Goal: Task Accomplishment & Management: Use online tool/utility

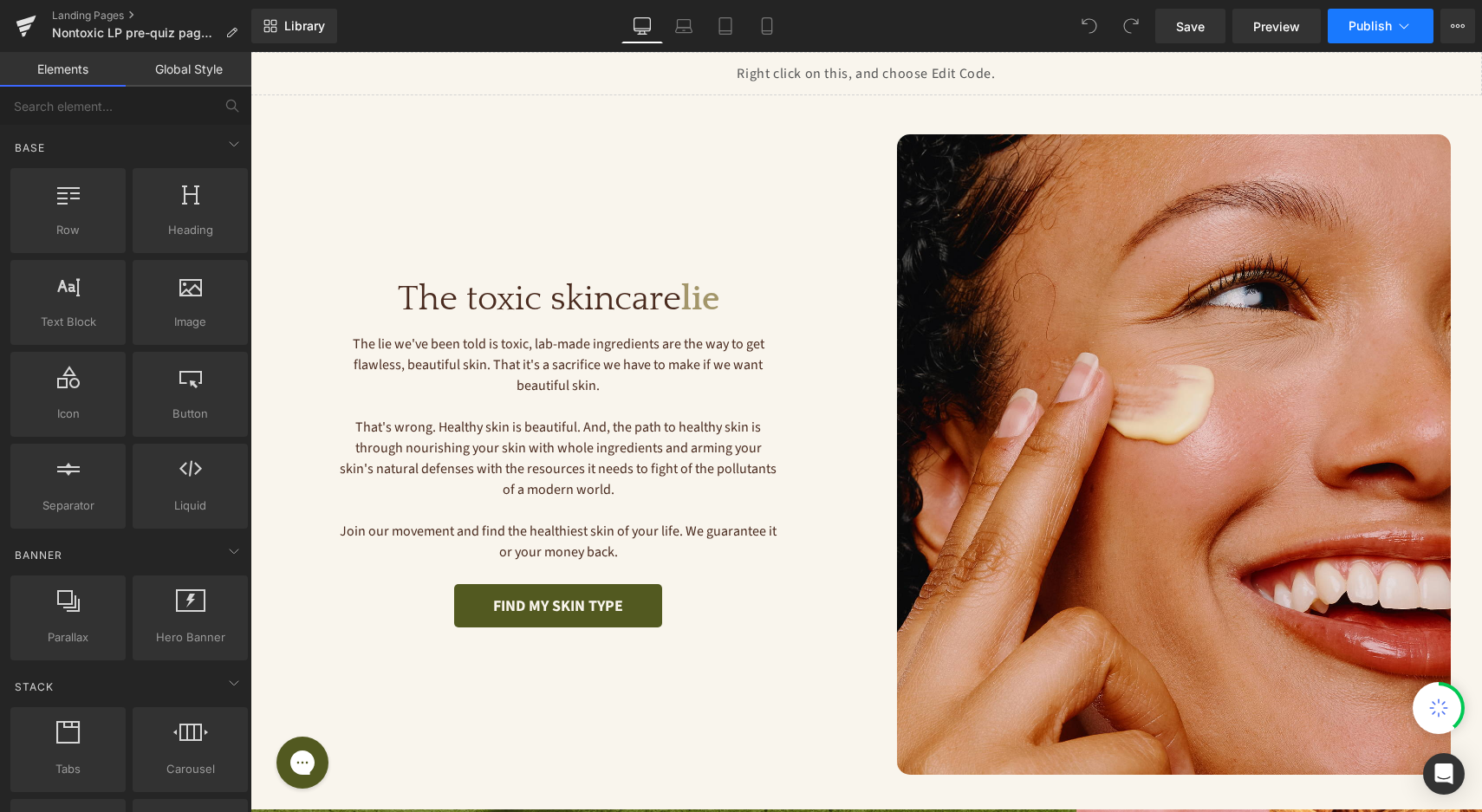
click at [1404, 42] on button "Publish" at bounding box center [1381, 25] width 106 height 35
click at [1358, 33] on span "Publish" at bounding box center [1370, 25] width 43 height 14
click at [1459, 23] on icon at bounding box center [1458, 25] width 14 height 14
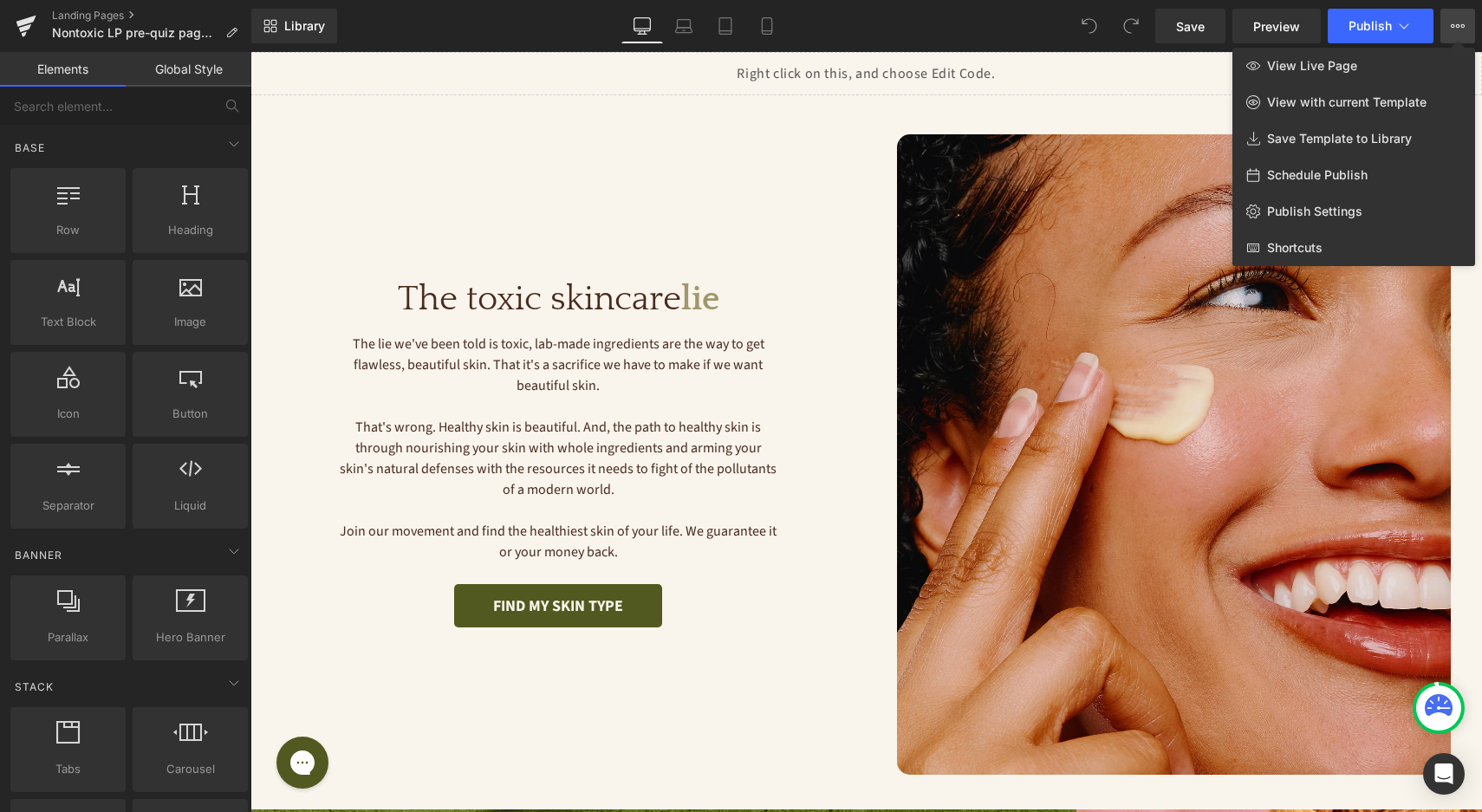
click at [1461, 17] on button "View Live Page View with current Template Save Template to Library Schedule Pub…" at bounding box center [1458, 25] width 35 height 35
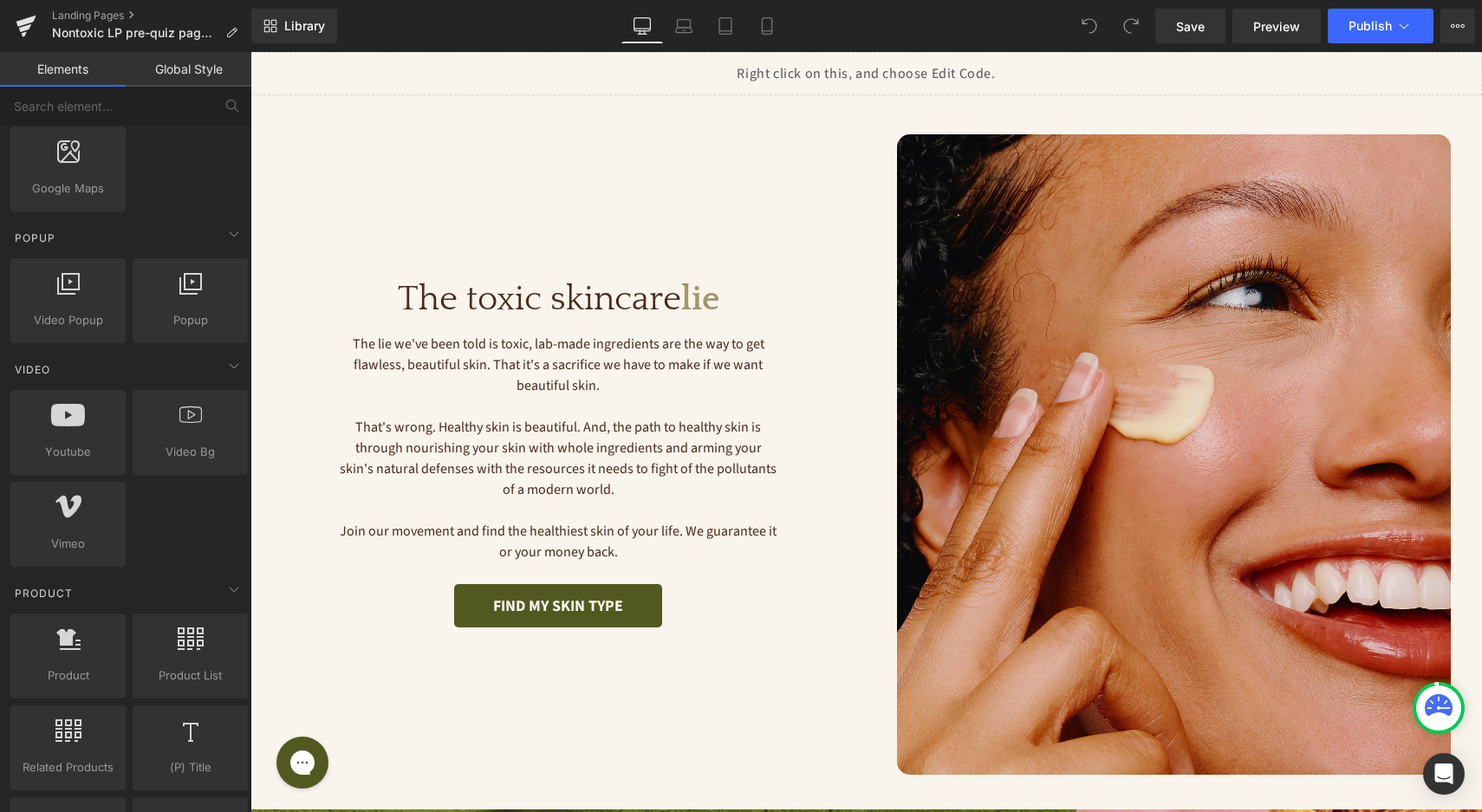
scroll to position [390, 0]
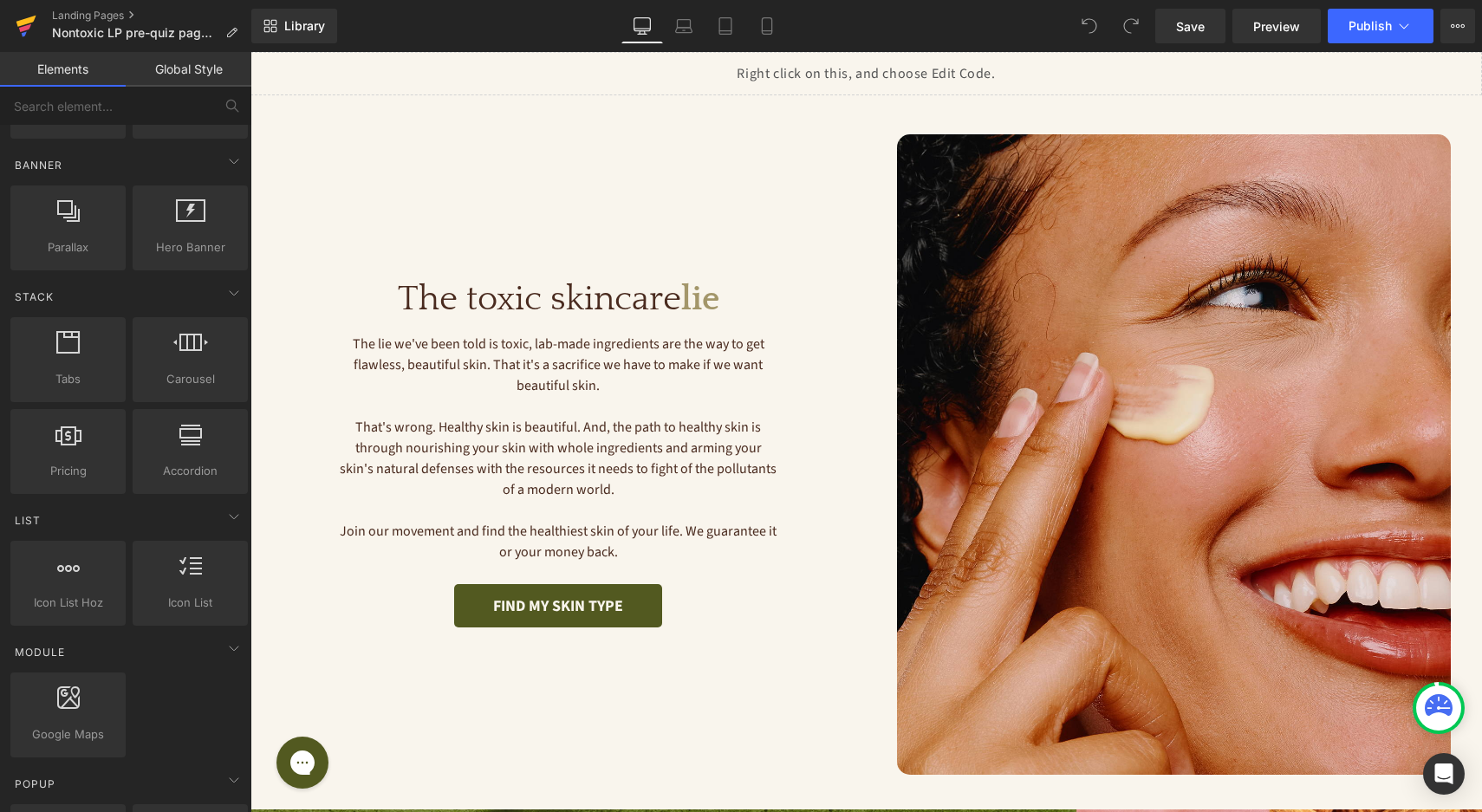
click at [35, 28] on icon at bounding box center [26, 26] width 21 height 43
